Goal: Information Seeking & Learning: Understand process/instructions

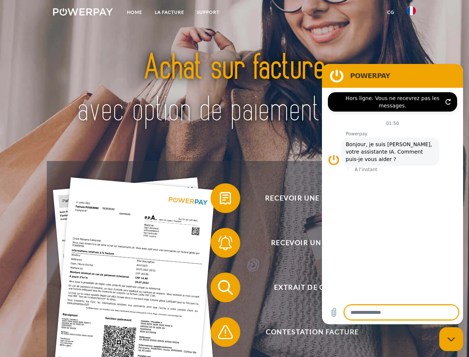
click at [83, 13] on img at bounding box center [83, 11] width 60 height 7
click at [412, 13] on img at bounding box center [411, 10] width 9 height 9
click at [391, 12] on link "CG" at bounding box center [391, 12] width 20 height 13
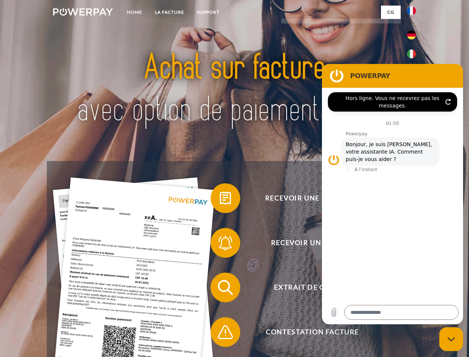
click at [220, 199] on span at bounding box center [214, 197] width 37 height 37
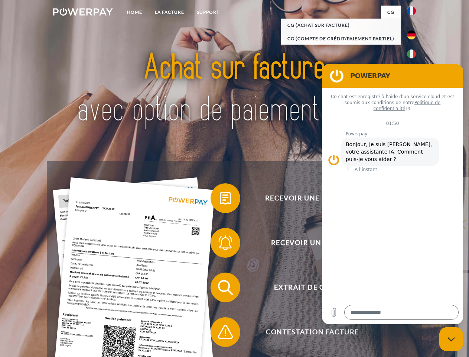
click at [220, 244] on div "Recevoir une facture ? Recevoir un rappel? Extrait de compte retour" at bounding box center [234, 309] width 375 height 297
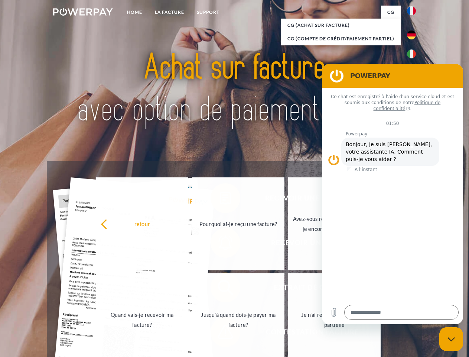
click at [220, 289] on link "Jusqu'à quand dois-je payer ma facture?" at bounding box center [238, 319] width 92 height 93
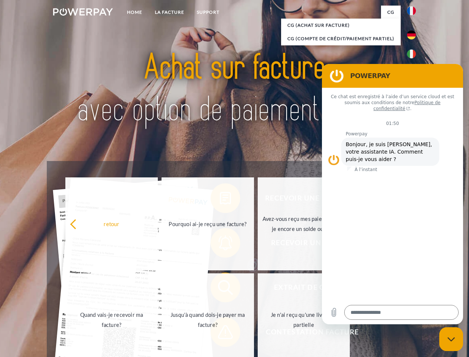
click at [220, 333] on span at bounding box center [214, 331] width 37 height 37
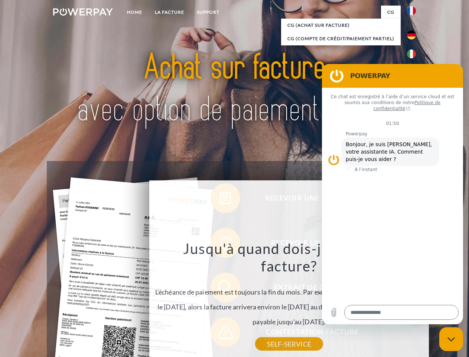
click at [451, 339] on icon "Fermer la fenêtre de messagerie" at bounding box center [452, 339] width 8 height 5
type textarea "*"
